Goal: Browse casually: Explore the website without a specific task or goal

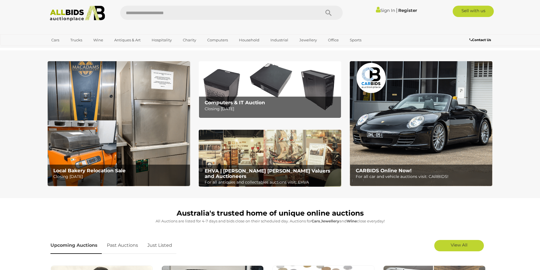
click at [82, 14] on img at bounding box center [78, 14] width 62 height 16
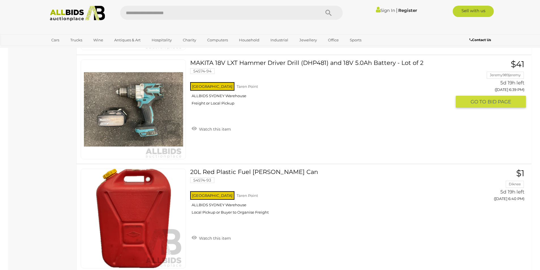
scroll to position [1049, 0]
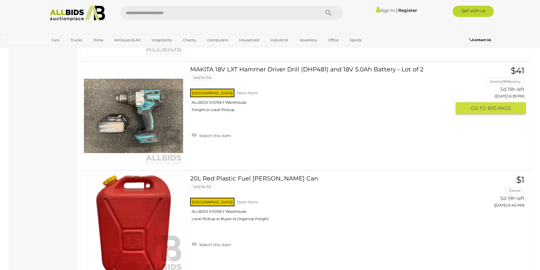
drag, startPoint x: 337, startPoint y: 68, endPoint x: 312, endPoint y: 88, distance: 31.2
click at [312, 88] on div "NSW Taren Point ALLBIDS SYDNEY Warehouse Freight or Local Pickup" at bounding box center [320, 102] width 261 height 29
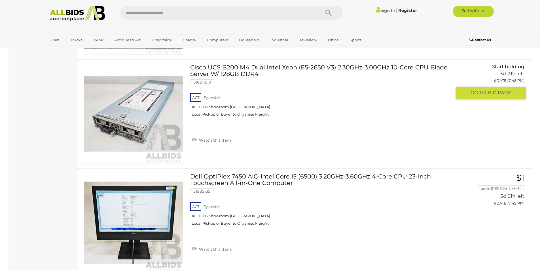
scroll to position [5545, 0]
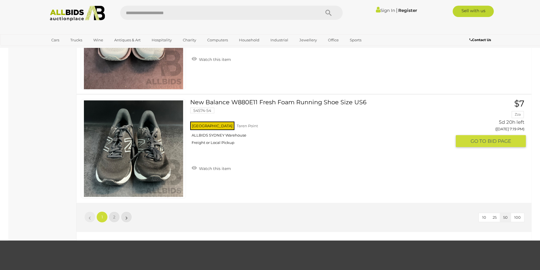
scroll to position [5407, 0]
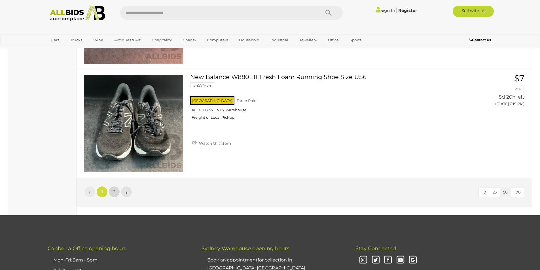
click at [110, 193] on link "2" at bounding box center [114, 191] width 11 height 11
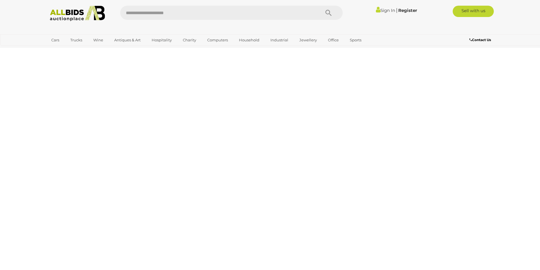
scroll to position [71, 0]
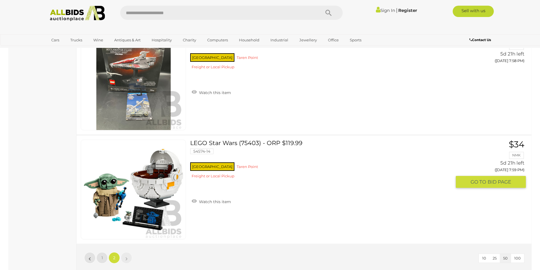
scroll to position [4975, 0]
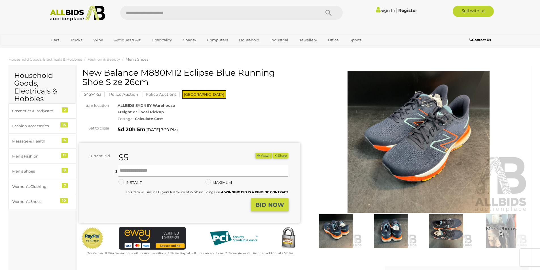
click at [339, 226] on img at bounding box center [336, 231] width 52 height 34
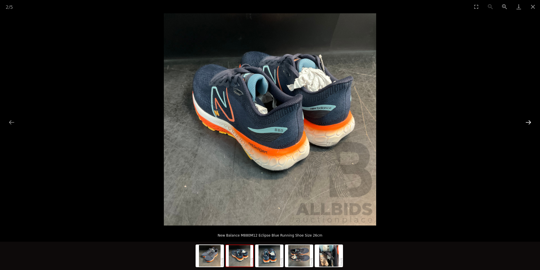
click at [525, 120] on button "Next slide" at bounding box center [528, 122] width 12 height 11
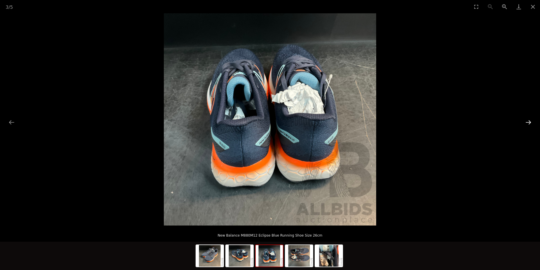
click at [525, 120] on button "Next slide" at bounding box center [528, 122] width 12 height 11
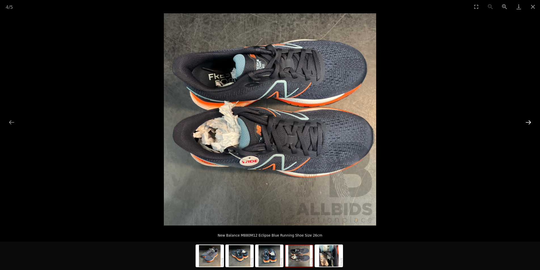
click at [525, 119] on button "Next slide" at bounding box center [528, 122] width 12 height 11
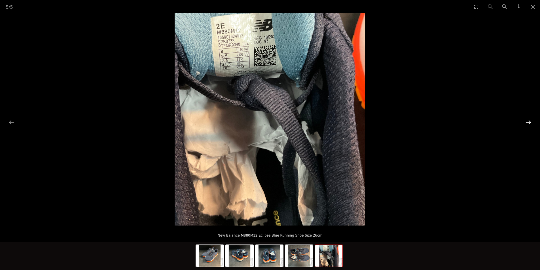
click button "Next slide"
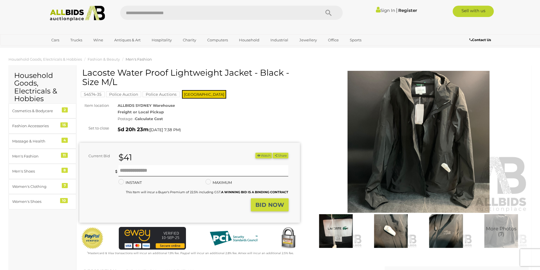
click at [335, 230] on img at bounding box center [336, 231] width 52 height 34
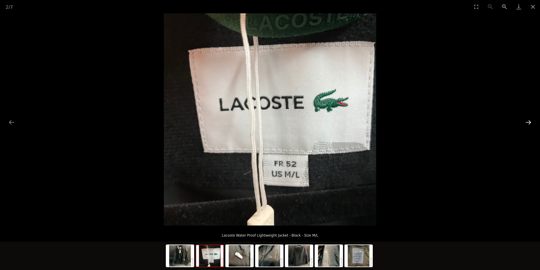
click at [532, 122] on button "Next slide" at bounding box center [528, 122] width 12 height 11
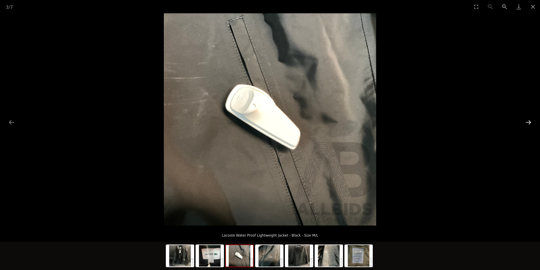
click at [533, 121] on button "Next slide" at bounding box center [528, 122] width 12 height 11
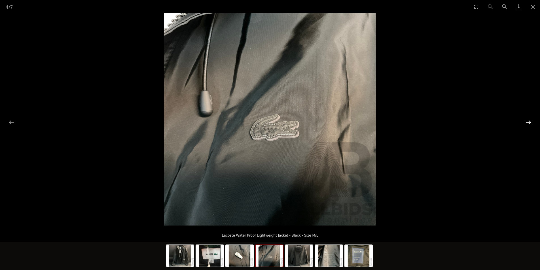
click at [534, 120] on button "Next slide" at bounding box center [528, 122] width 12 height 11
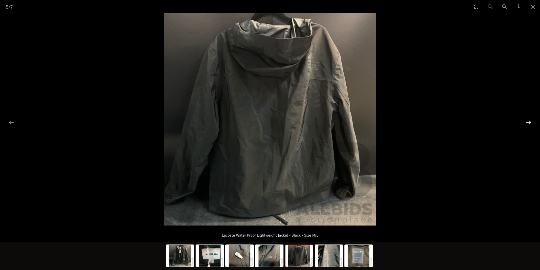
click at [534, 120] on button "Next slide" at bounding box center [528, 122] width 12 height 11
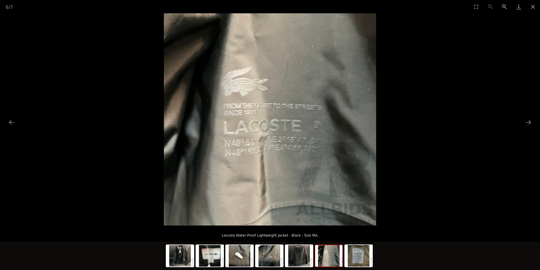
click at [534, 120] on picture at bounding box center [270, 119] width 540 height 212
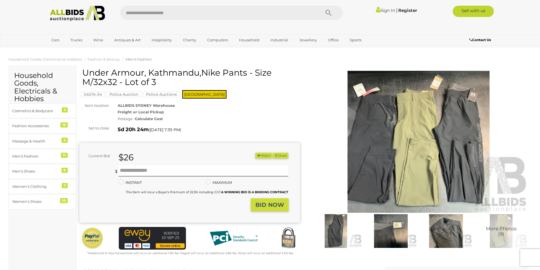
click at [433, 149] on img at bounding box center [418, 142] width 221 height 142
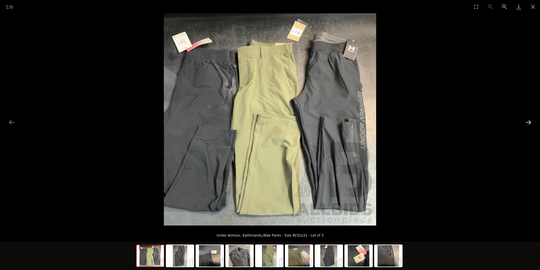
click at [530, 120] on button "Next slide" at bounding box center [528, 122] width 12 height 11
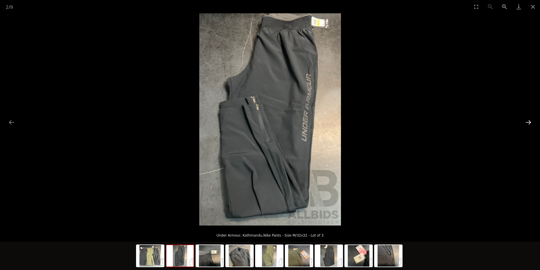
click at [530, 120] on button "Next slide" at bounding box center [528, 122] width 12 height 11
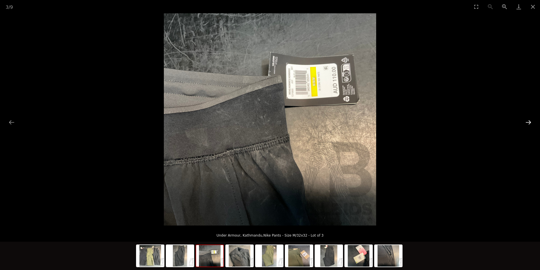
click at [530, 120] on button "Next slide" at bounding box center [528, 122] width 12 height 11
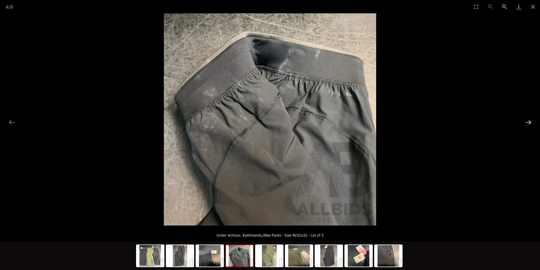
click at [530, 120] on button "Next slide" at bounding box center [528, 122] width 12 height 11
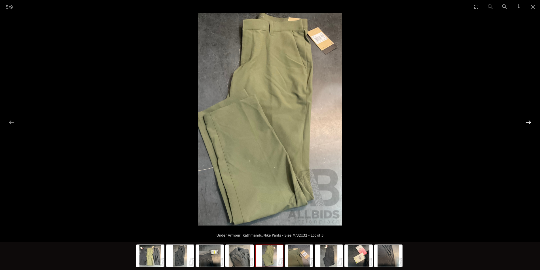
click at [530, 120] on button "Next slide" at bounding box center [528, 122] width 12 height 11
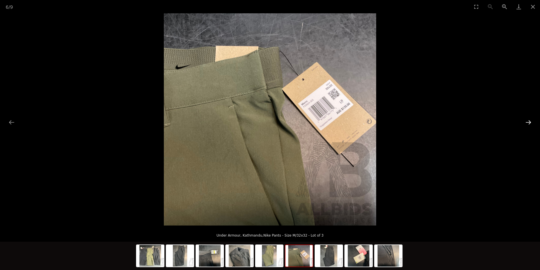
click at [530, 119] on button "Next slide" at bounding box center [528, 122] width 12 height 11
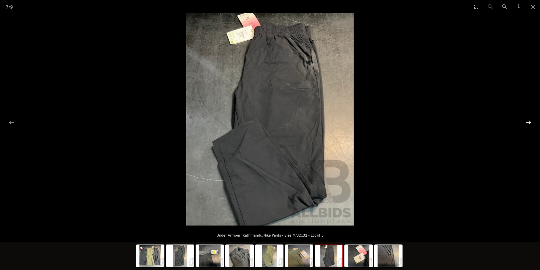
click at [530, 119] on button "Next slide" at bounding box center [528, 122] width 12 height 11
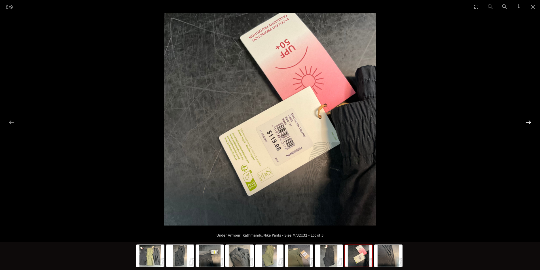
click at [530, 119] on button "Next slide" at bounding box center [528, 122] width 12 height 11
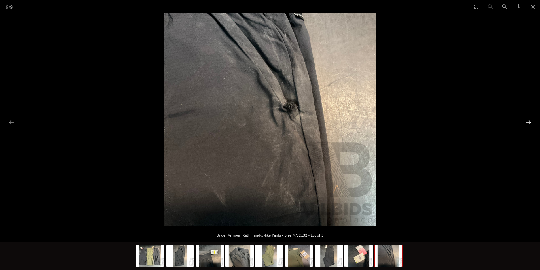
click at [530, 119] on button "Next slide" at bounding box center [528, 122] width 12 height 11
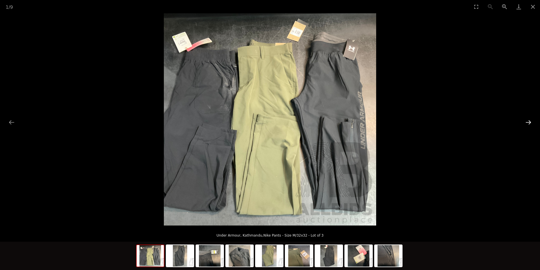
click at [530, 119] on button "Next slide" at bounding box center [528, 122] width 12 height 11
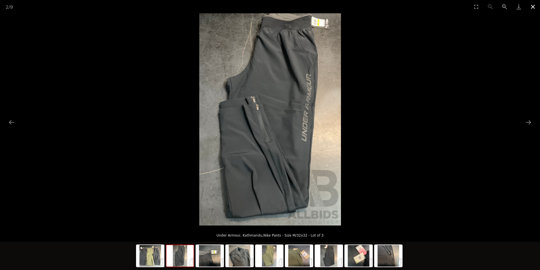
click at [533, 7] on button "Close gallery" at bounding box center [533, 6] width 14 height 13
